Goal: Task Accomplishment & Management: Use online tool/utility

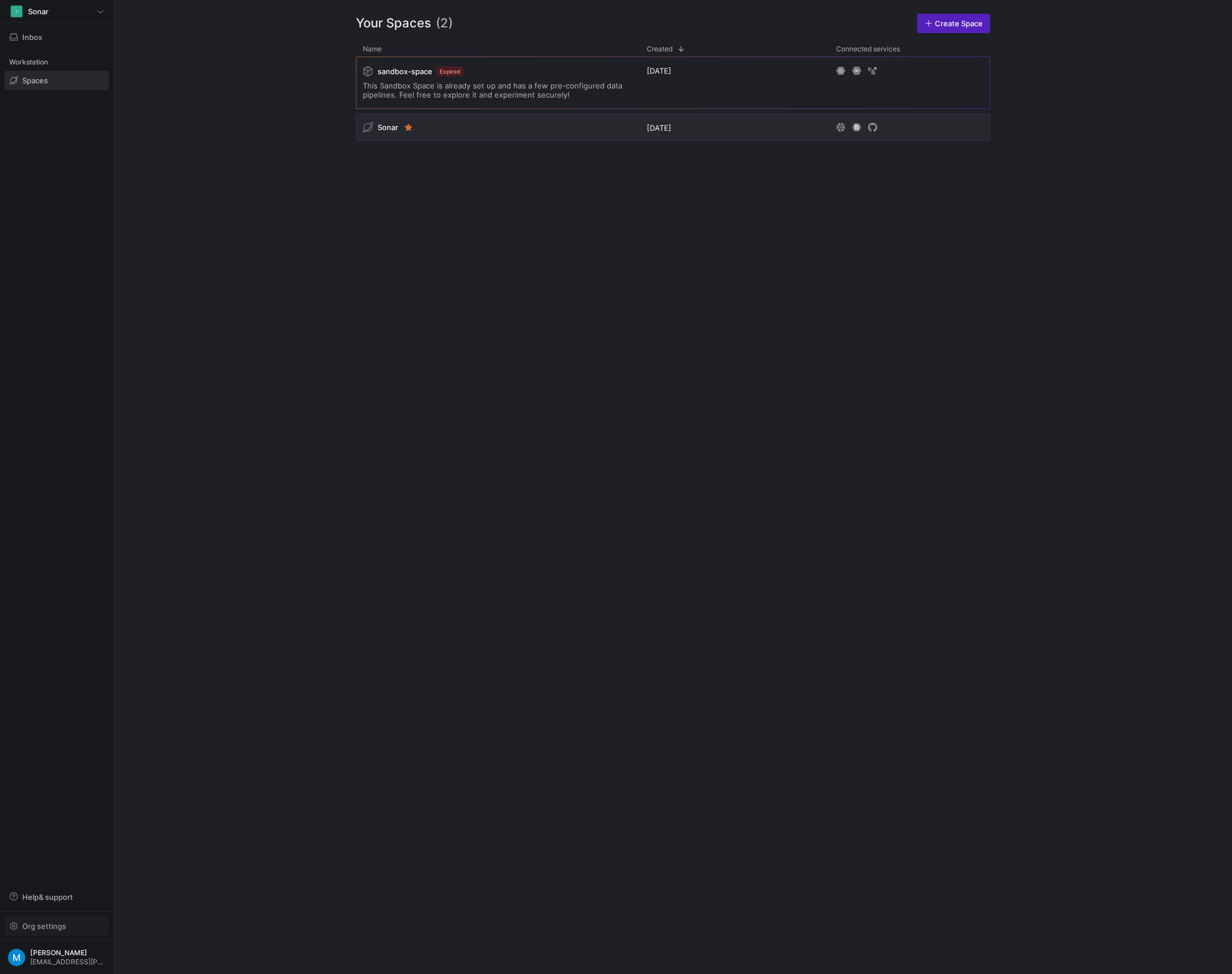
click at [51, 923] on span "Org settings" at bounding box center [44, 926] width 44 height 10
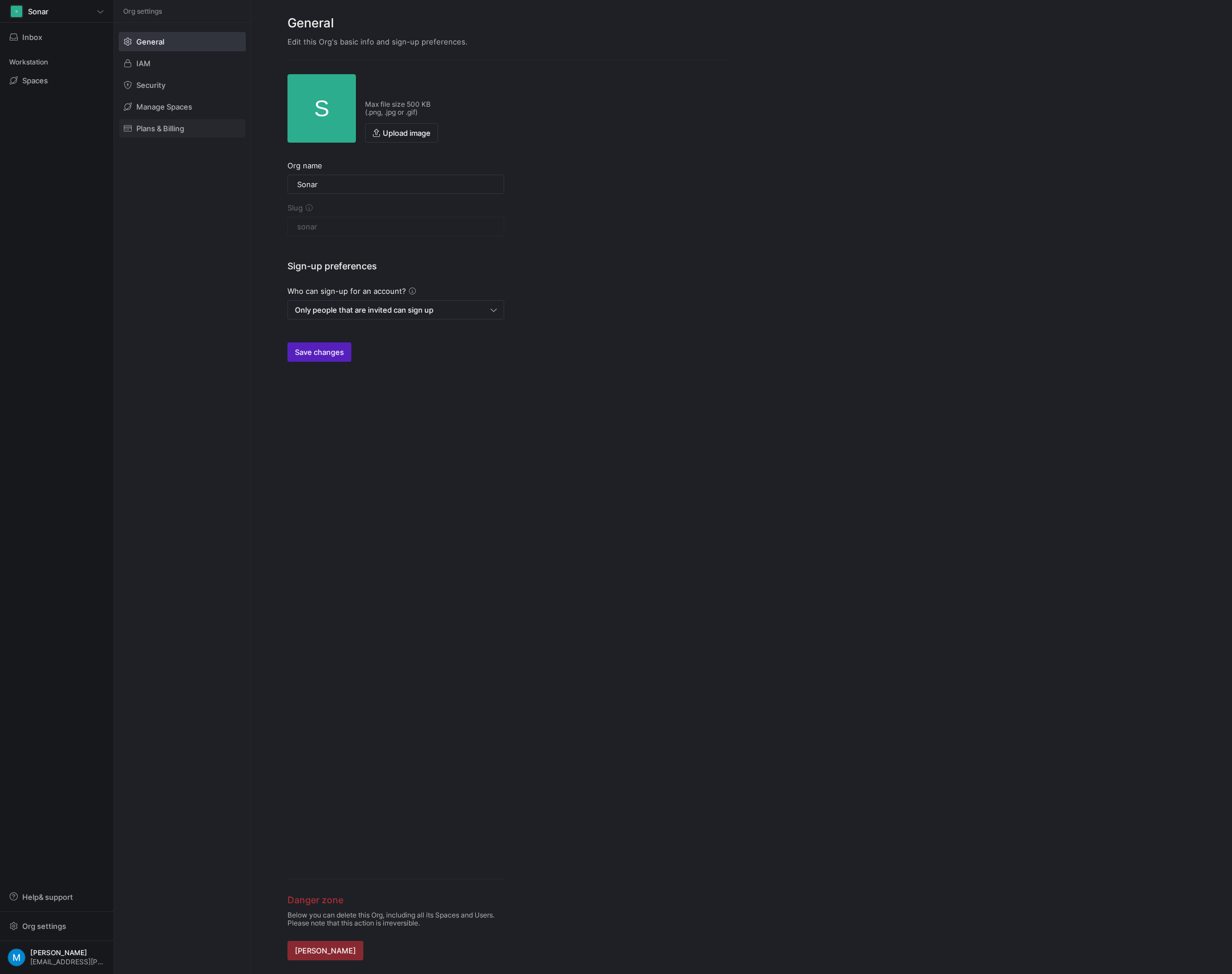
click at [161, 128] on span "Plans & Billing" at bounding box center [159, 128] width 48 height 10
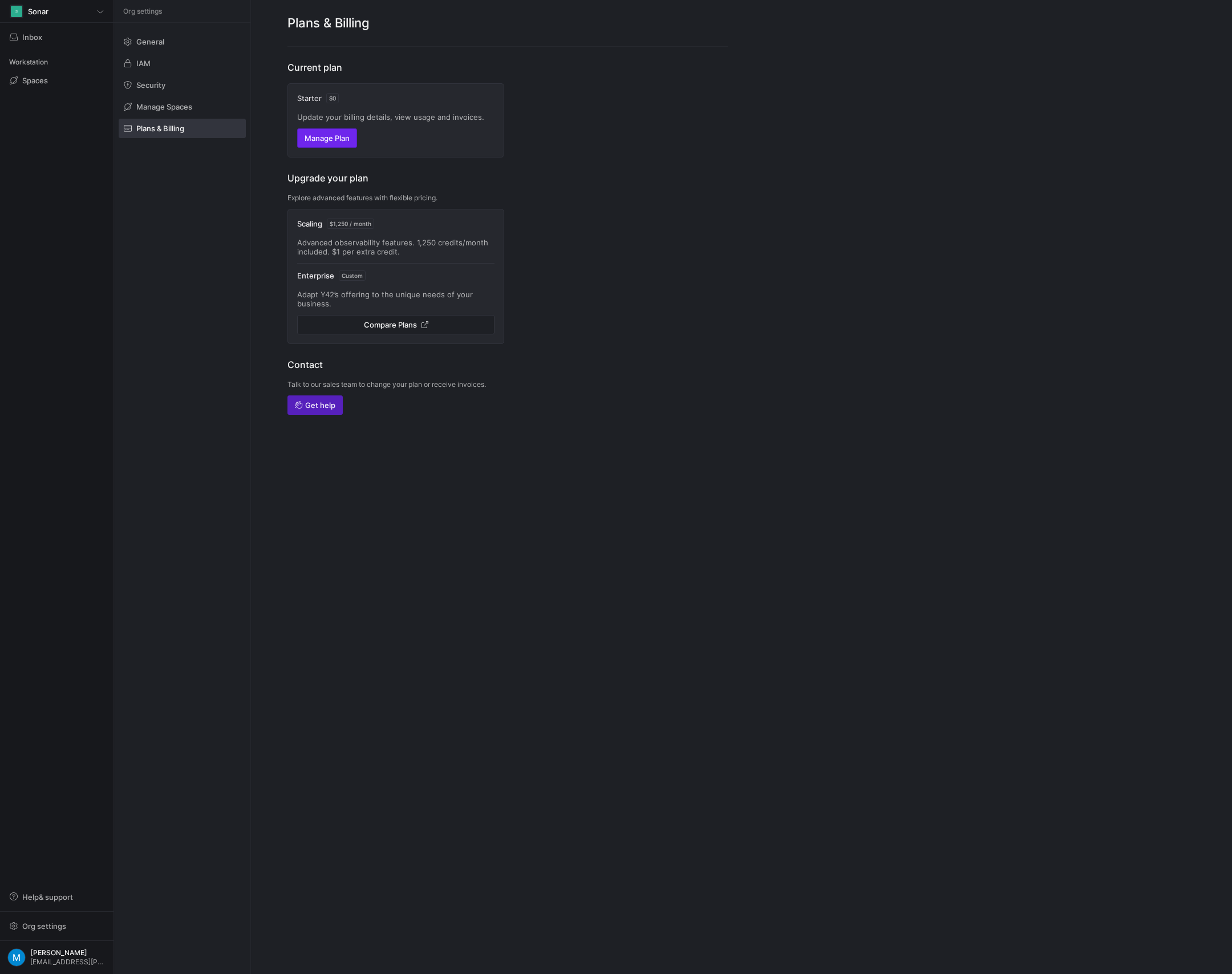
click at [322, 137] on span "Manage Plan" at bounding box center [327, 138] width 45 height 10
click at [321, 134] on span "Manage Plan" at bounding box center [327, 138] width 45 height 10
click at [57, 78] on span at bounding box center [56, 80] width 103 height 18
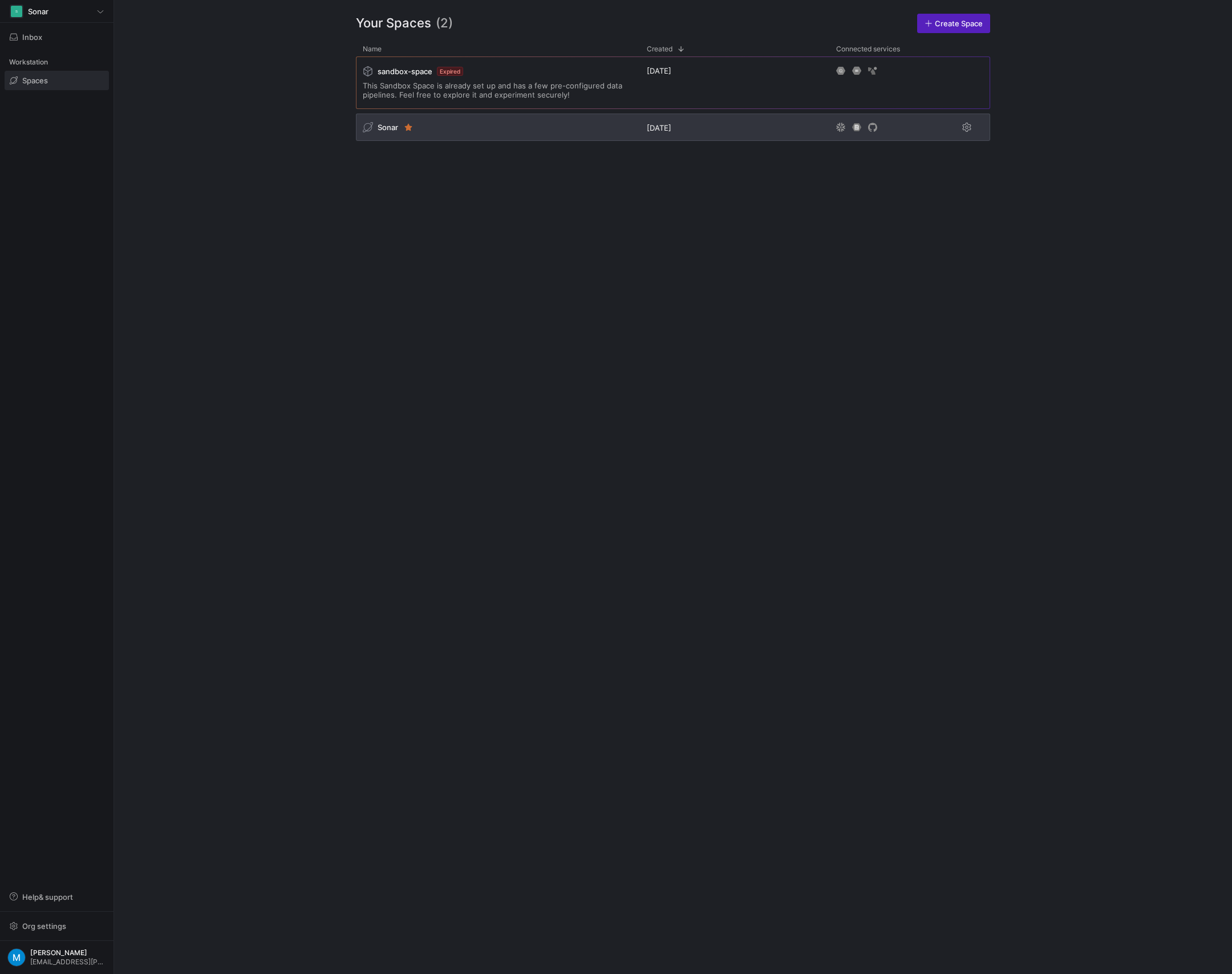
click at [457, 127] on div "Sonar" at bounding box center [498, 127] width 284 height 28
click at [384, 128] on span "Sonar" at bounding box center [388, 127] width 21 height 10
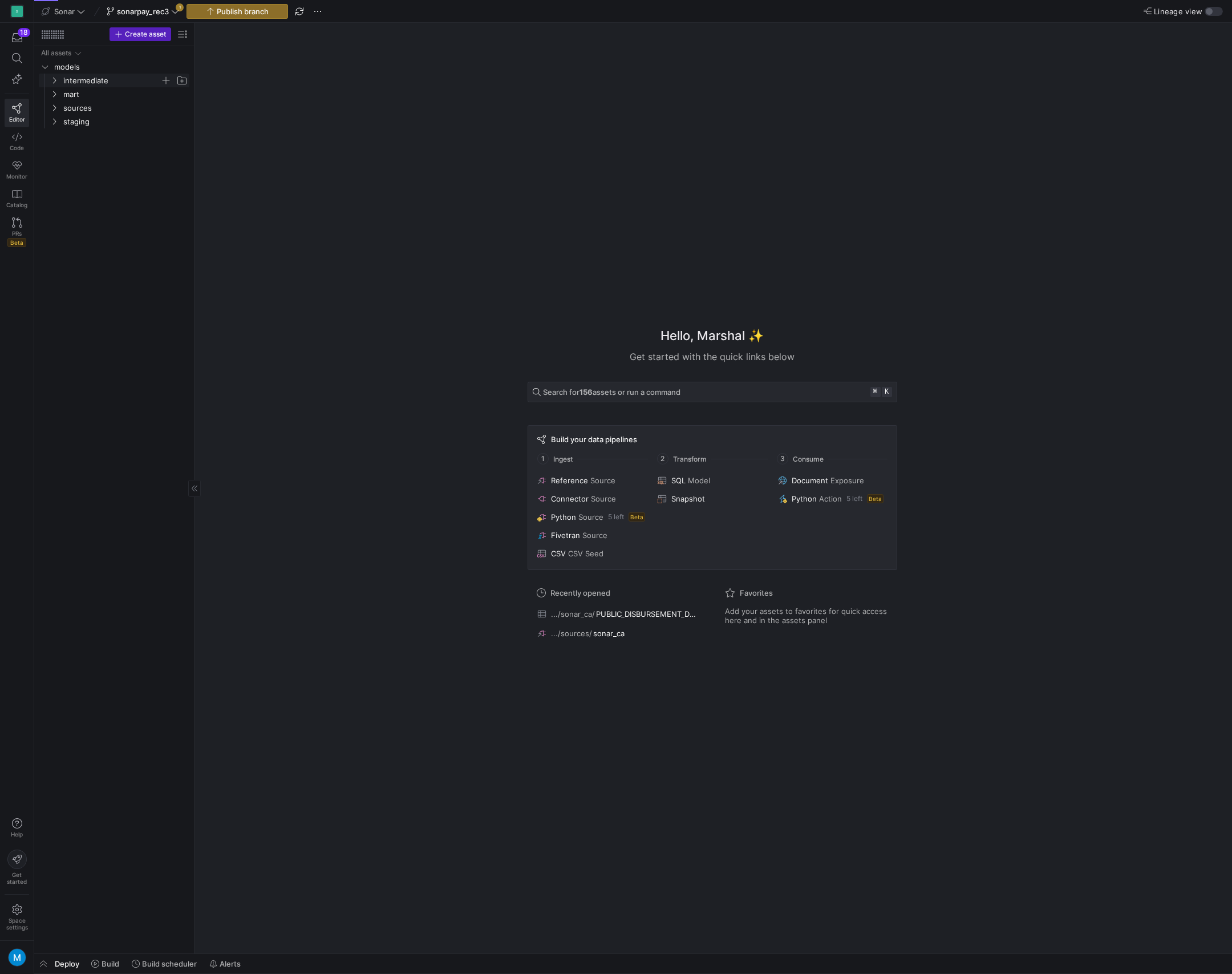
click at [55, 81] on icon "Press SPACE to select this row." at bounding box center [54, 81] width 8 height 7
click at [61, 94] on icon "Press SPACE to select this row." at bounding box center [63, 94] width 8 height 7
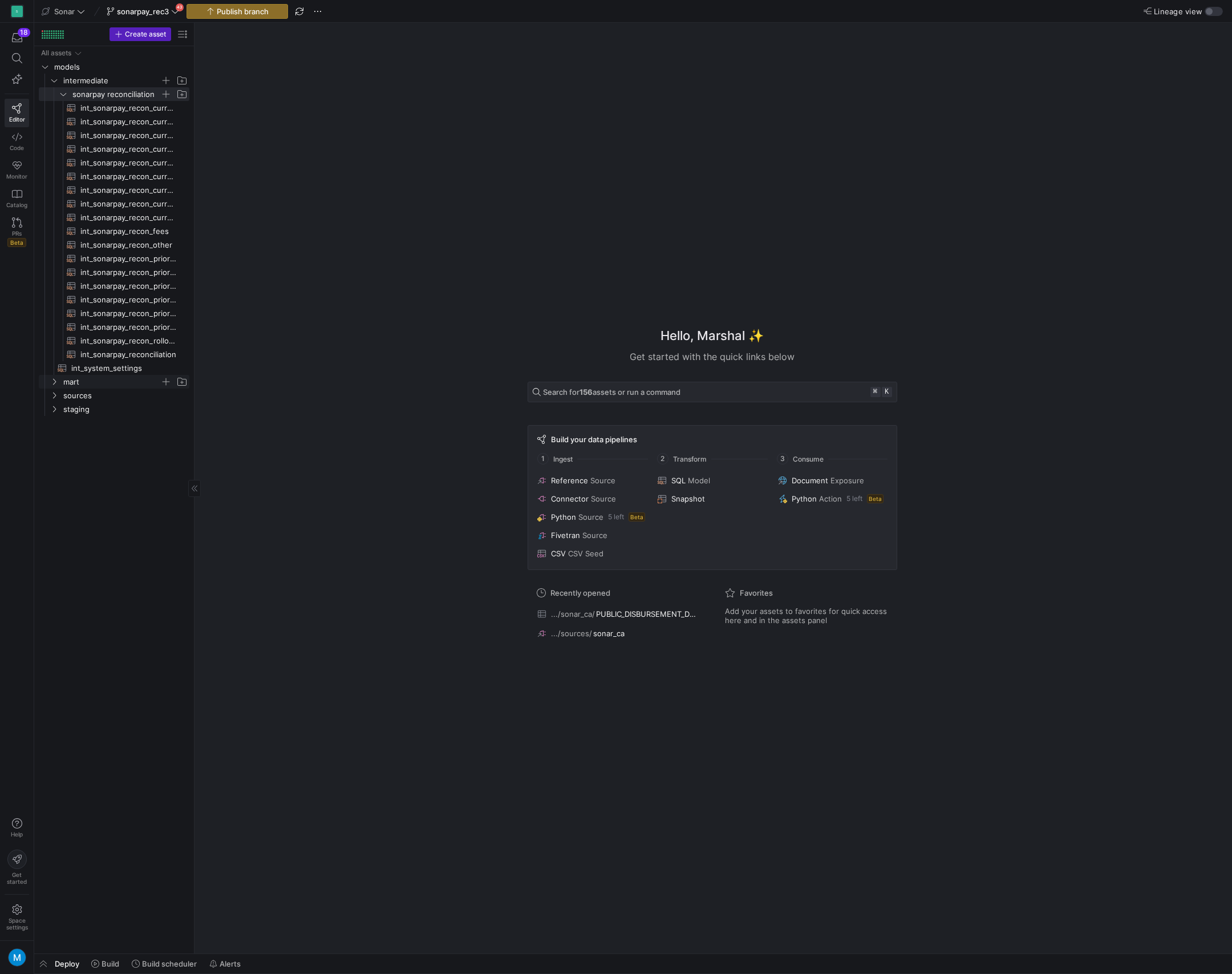
click at [55, 385] on y42-icon "Press SPACE to select this row." at bounding box center [54, 381] width 10 height 10
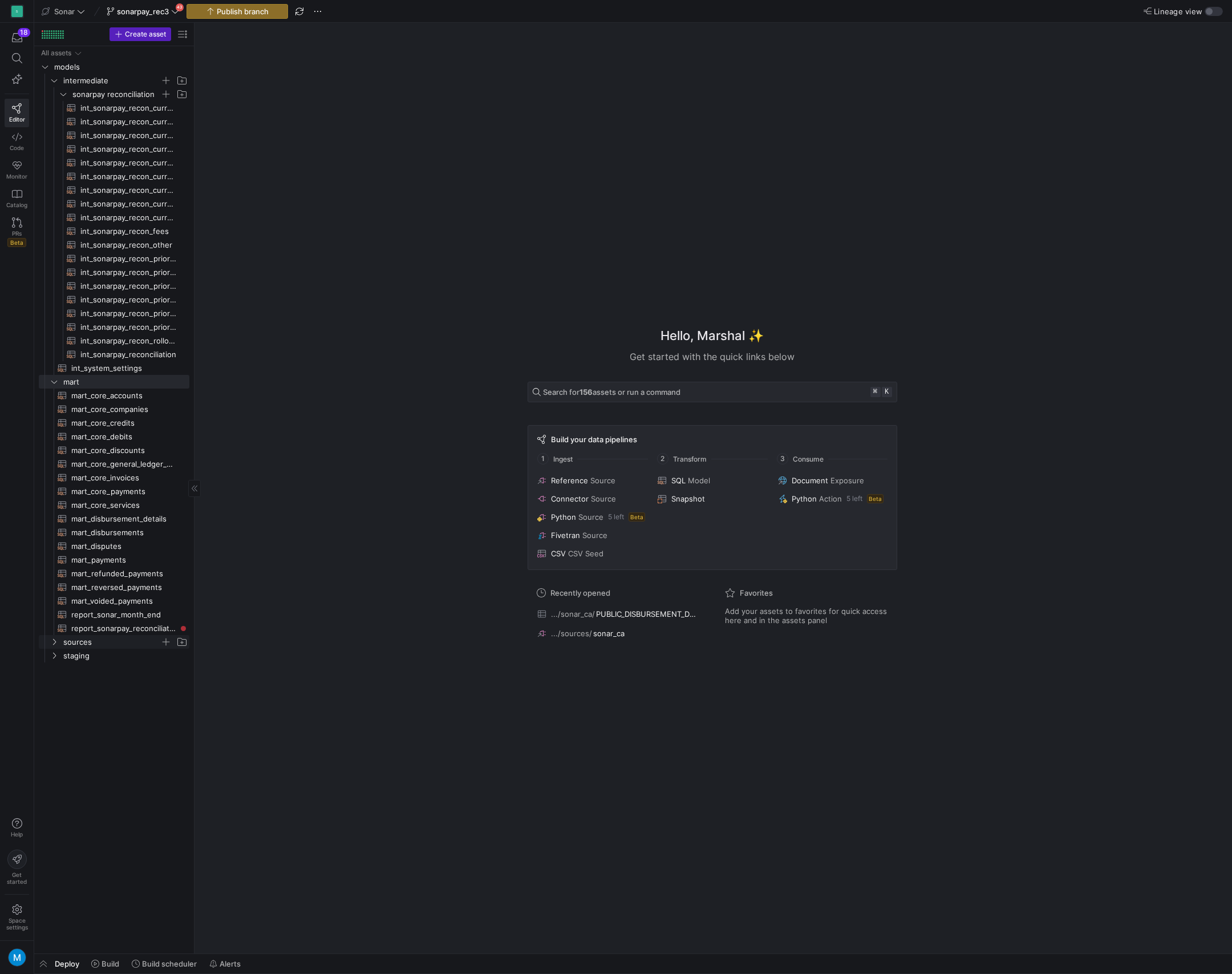
click at [55, 643] on icon "Press SPACE to select this row." at bounding box center [54, 642] width 8 height 7
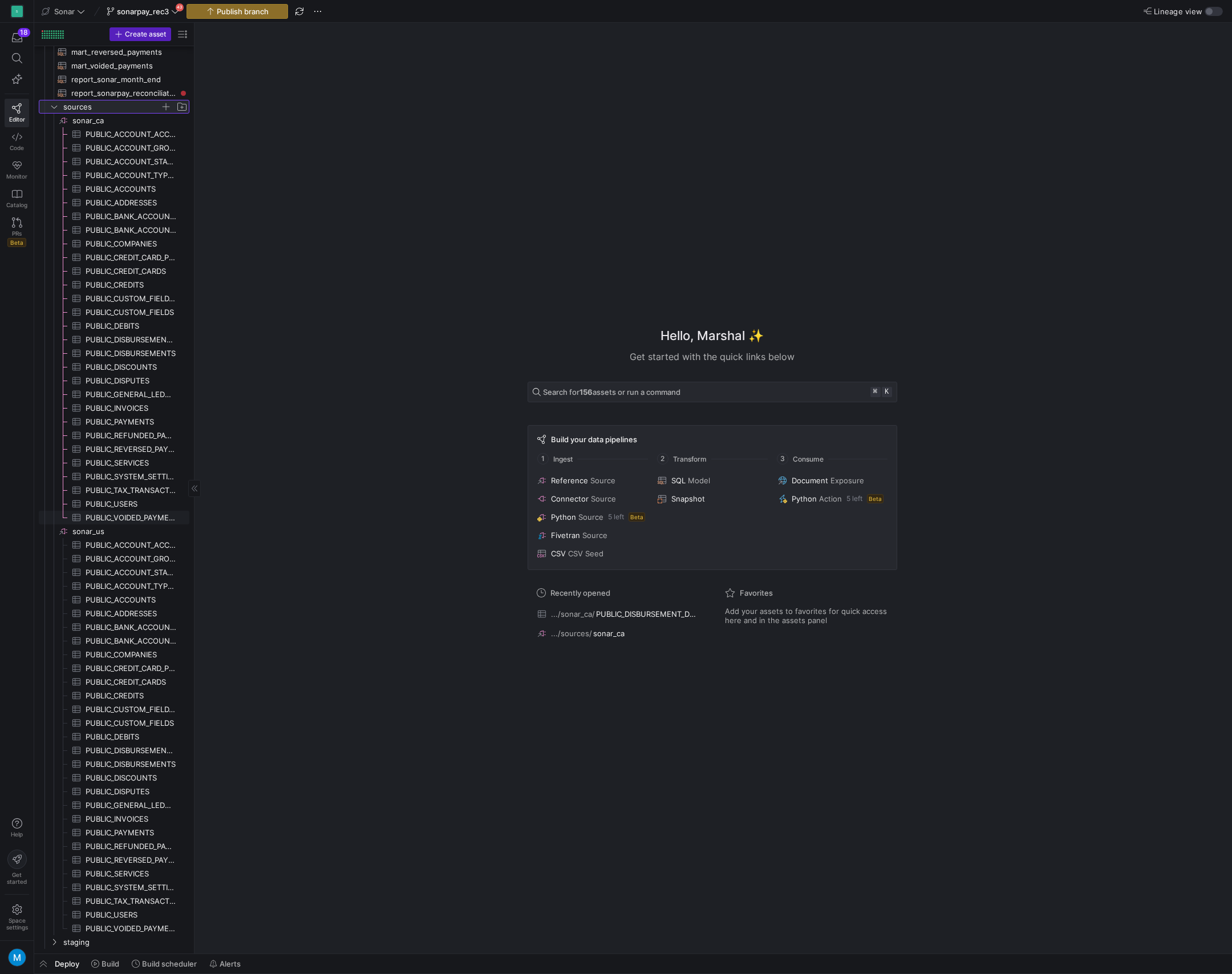
scroll to position [531, 0]
click at [55, 941] on icon "Press SPACE to select this row." at bounding box center [54, 942] width 8 height 7
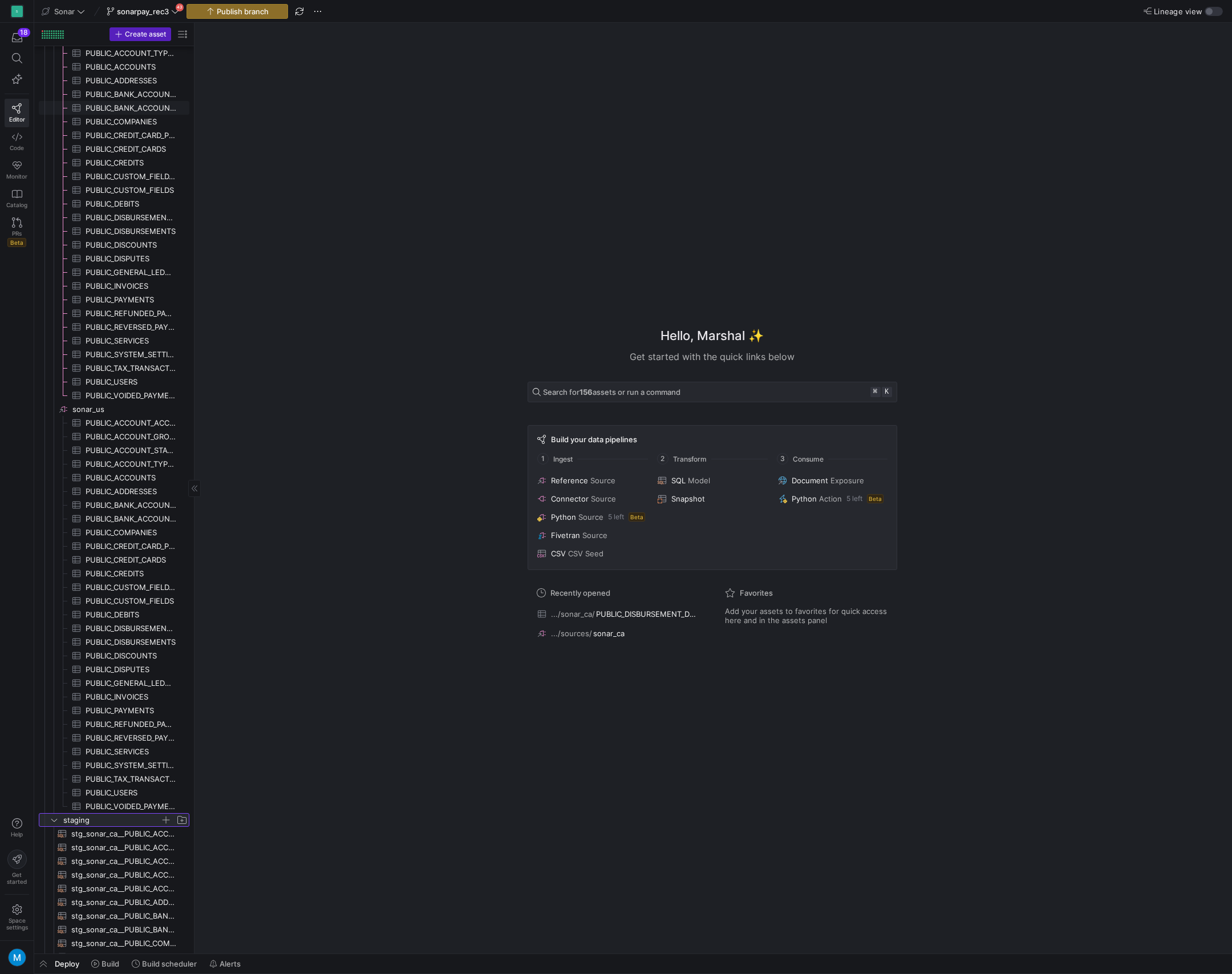
scroll to position [0, 0]
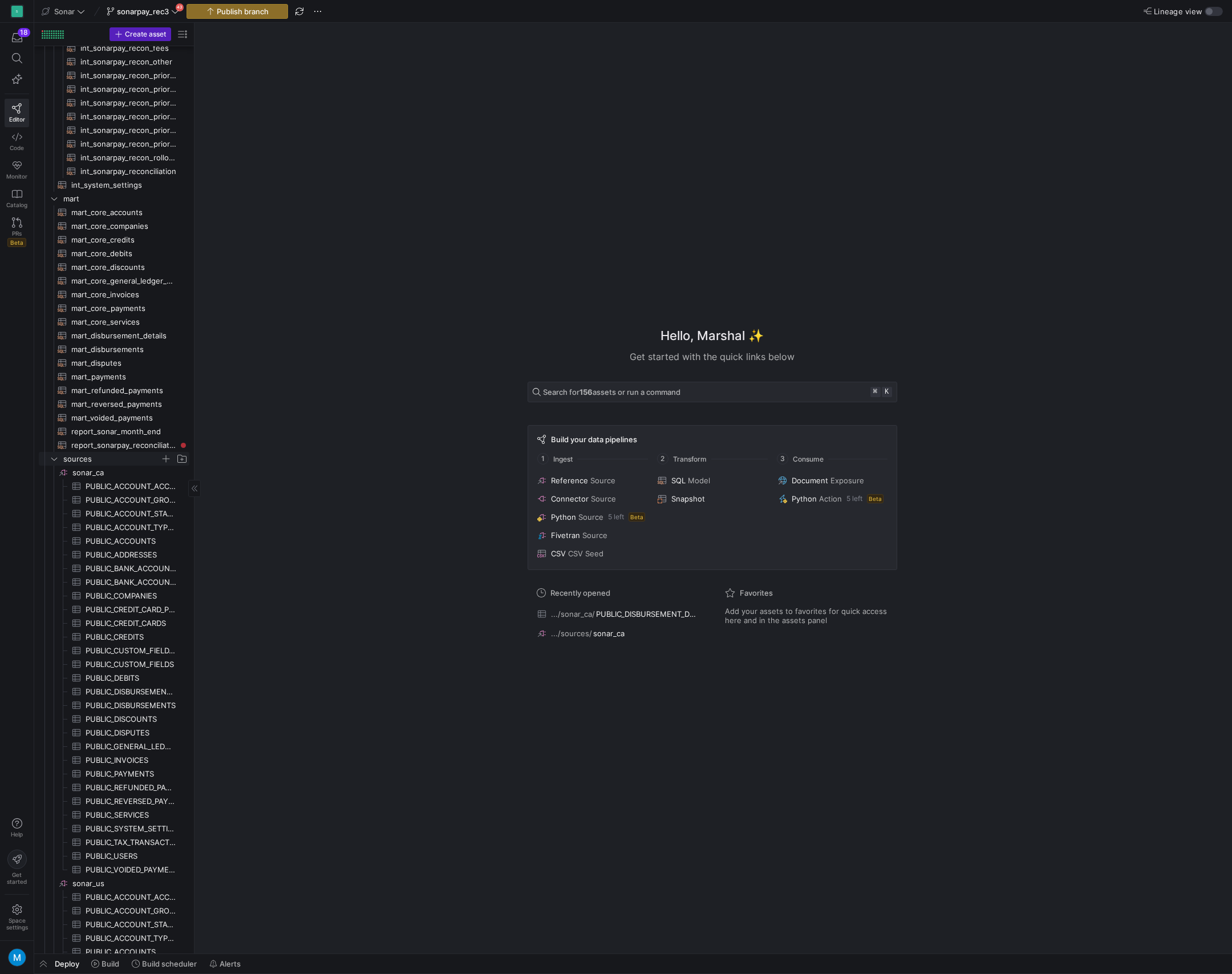
click at [56, 460] on icon "Press SPACE to select this row." at bounding box center [54, 459] width 8 height 7
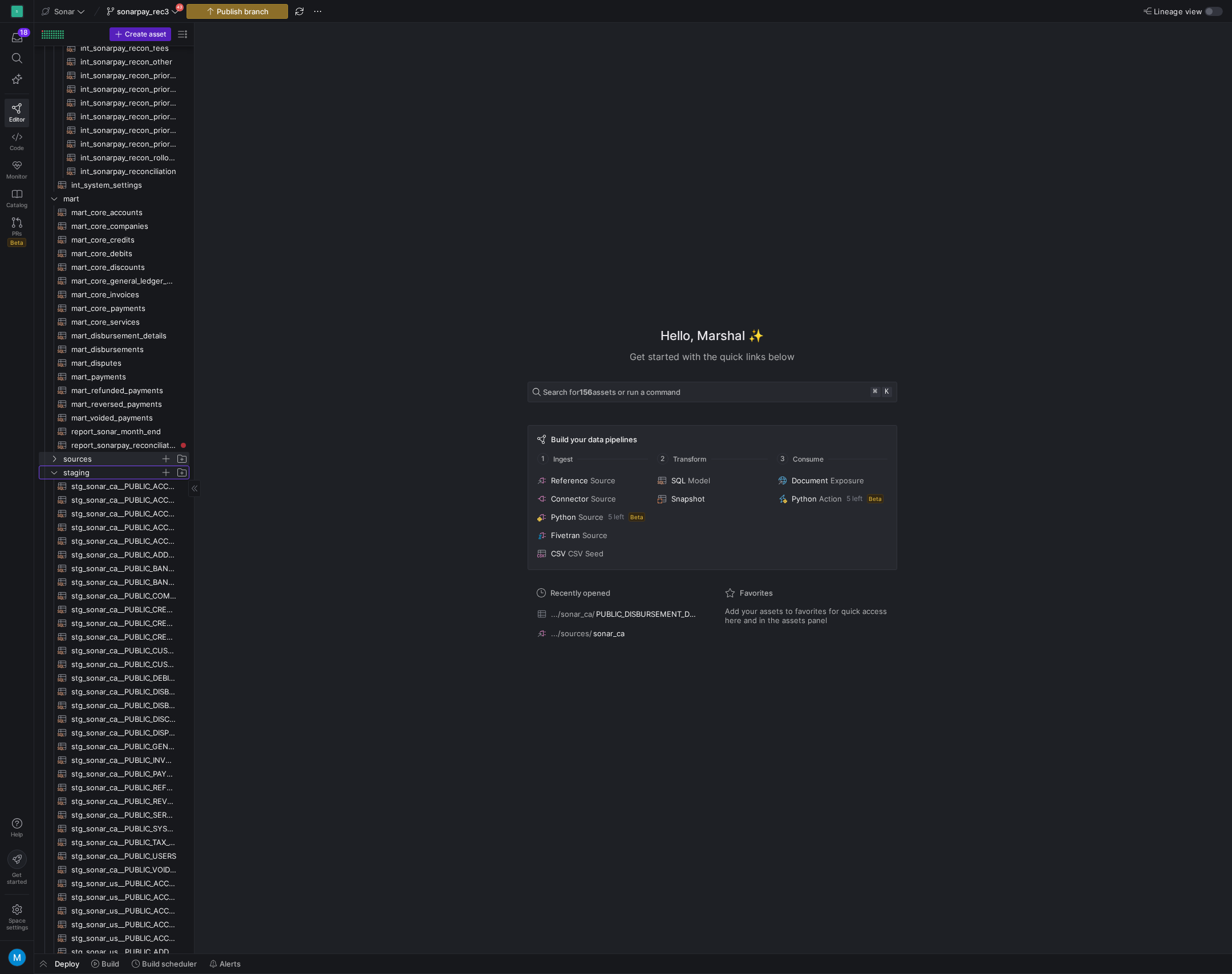
click at [53, 474] on icon "Press SPACE to select this row." at bounding box center [54, 473] width 8 height 7
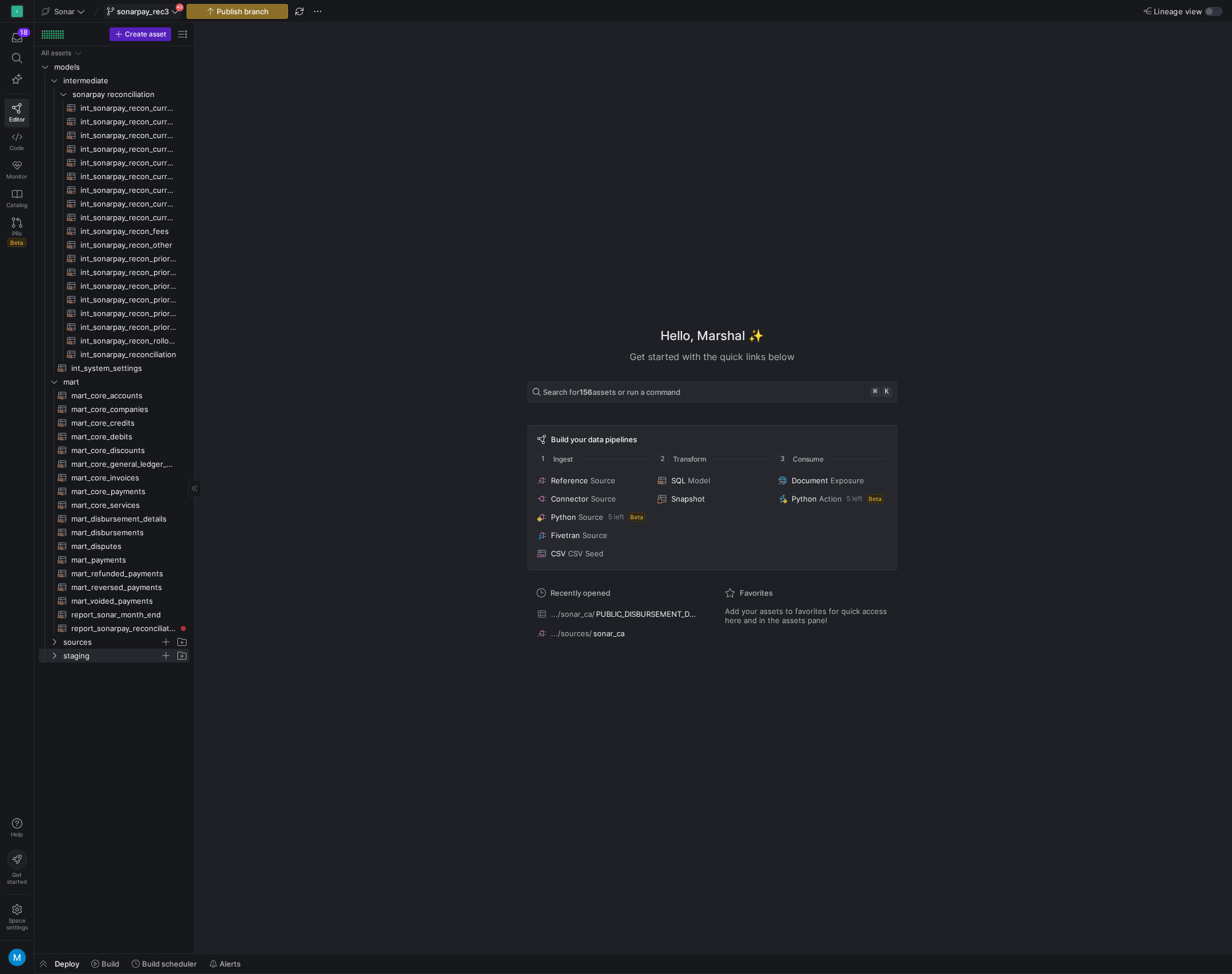
click at [176, 13] on icon at bounding box center [175, 11] width 7 height 3
click at [175, 11] on div at bounding box center [616, 487] width 1232 height 974
